Goal: Task Accomplishment & Management: Use online tool/utility

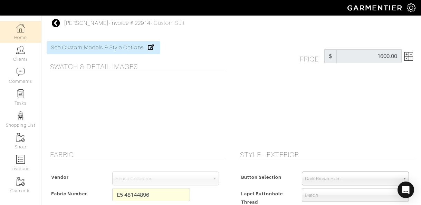
click at [18, 32] on img at bounding box center [20, 28] width 9 height 9
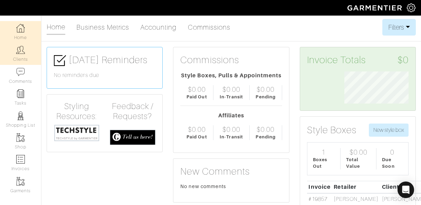
click at [18, 53] on img at bounding box center [20, 50] width 9 height 9
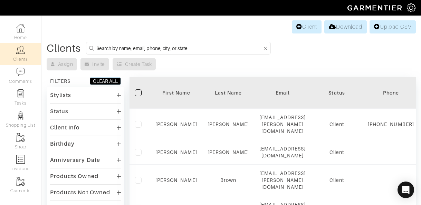
click at [129, 48] on input at bounding box center [179, 48] width 166 height 9
type input "utkarsh patel"
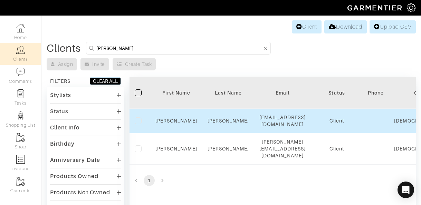
click at [231, 123] on td "Patel" at bounding box center [229, 121] width 52 height 25
click at [229, 119] on link "Patel" at bounding box center [229, 121] width 42 height 6
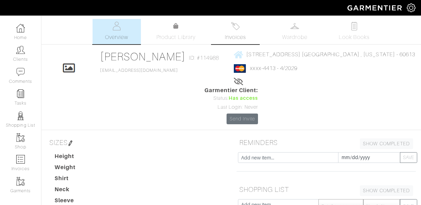
click at [241, 34] on span "Invoices" at bounding box center [235, 37] width 21 height 8
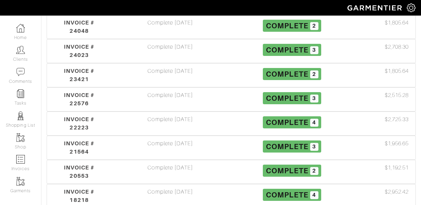
scroll to position [180, 0]
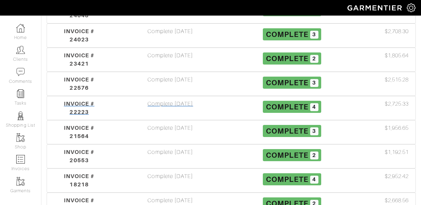
click at [85, 101] on span "INVOICE # 22223" at bounding box center [79, 108] width 30 height 15
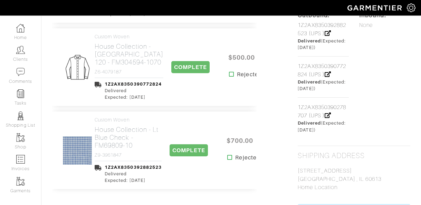
scroll to position [340, 0]
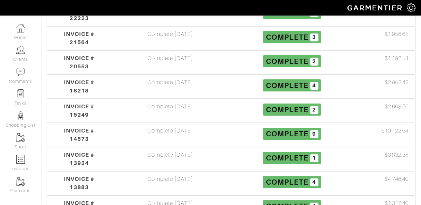
scroll to position [274, 0]
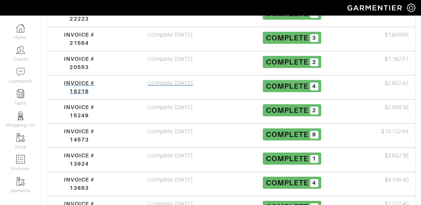
click at [78, 80] on span "INVOICE # 18218" at bounding box center [79, 87] width 30 height 15
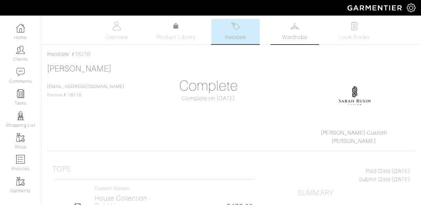
click at [286, 30] on link "Wardrobe" at bounding box center [295, 31] width 48 height 25
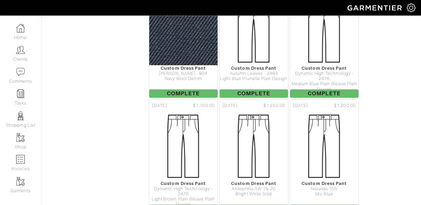
scroll to position [1351, 0]
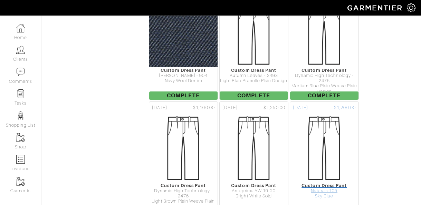
click at [338, 183] on div "Custom Dress Pant" at bounding box center [324, 185] width 68 height 5
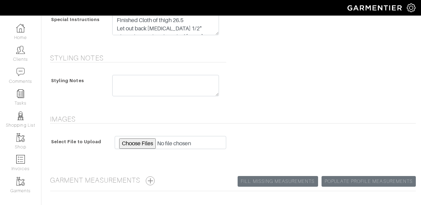
scroll to position [312, 0]
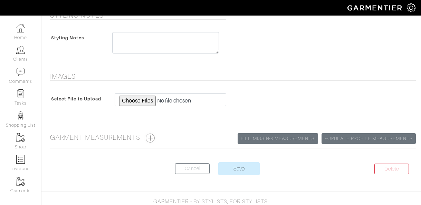
click at [151, 135] on button "button" at bounding box center [150, 138] width 9 height 9
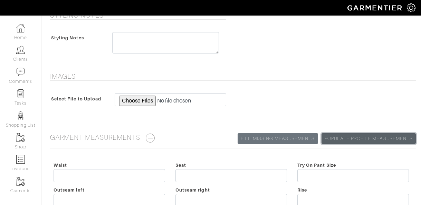
click at [337, 139] on link "Populate Profile Measurements" at bounding box center [369, 138] width 94 height 11
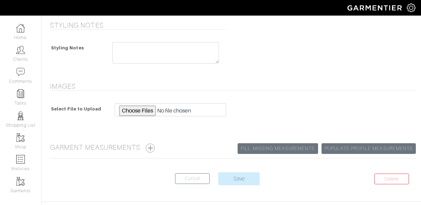
scroll to position [301, 0]
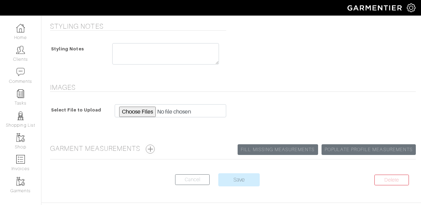
click at [151, 149] on button "button" at bounding box center [150, 149] width 9 height 9
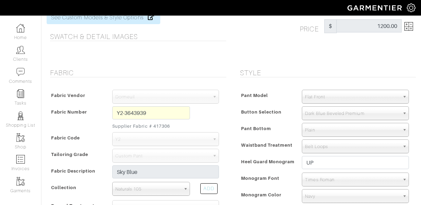
scroll to position [30, 0]
